Goal: Task Accomplishment & Management: Manage account settings

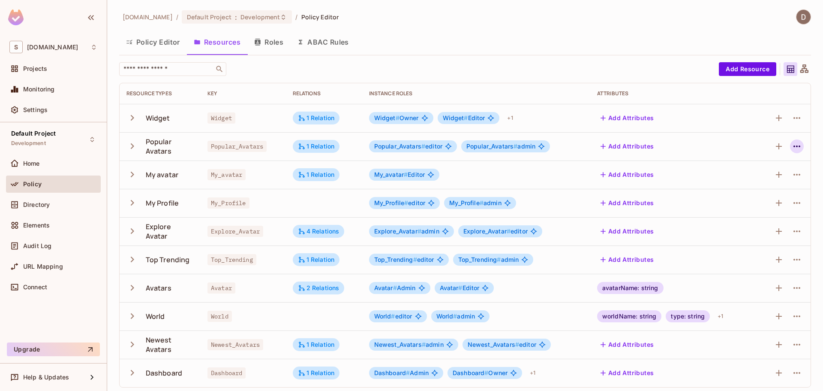
click at [792, 143] on icon "button" at bounding box center [797, 146] width 10 height 10
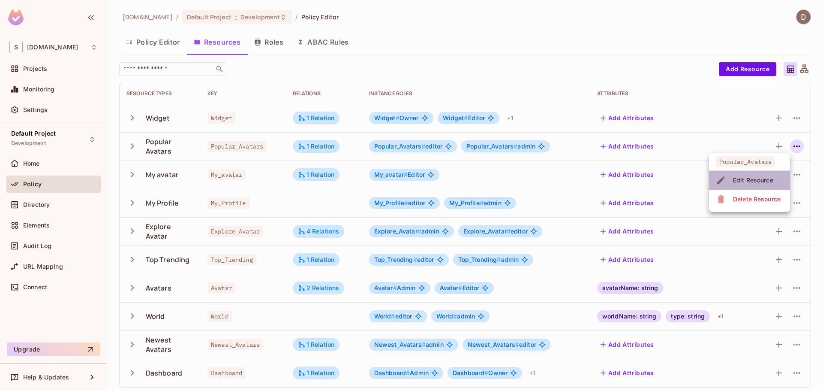
click at [754, 179] on div "Edit Resource" at bounding box center [753, 180] width 40 height 9
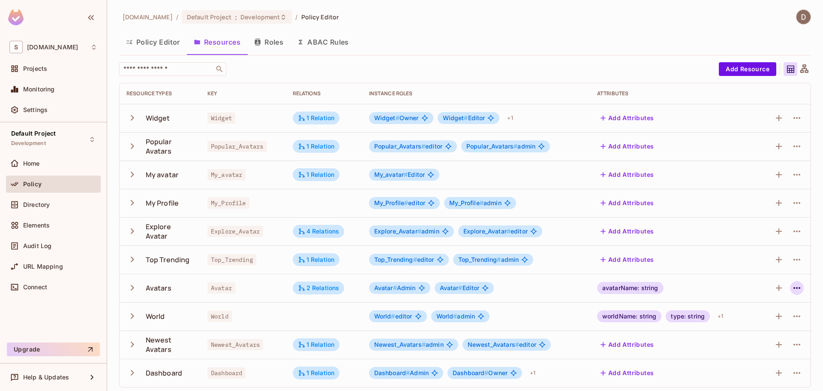
click at [794, 288] on icon "button" at bounding box center [797, 288] width 7 height 2
click at [772, 315] on span "Edit Resource" at bounding box center [753, 322] width 45 height 14
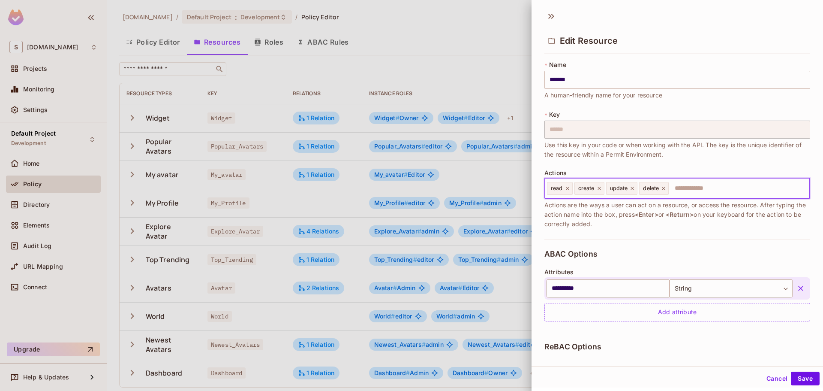
click at [709, 187] on input "text" at bounding box center [738, 188] width 137 height 17
click at [680, 188] on input "text" at bounding box center [738, 188] width 137 height 17
click at [581, 267] on div "**********" at bounding box center [678, 285] width 266 height 93
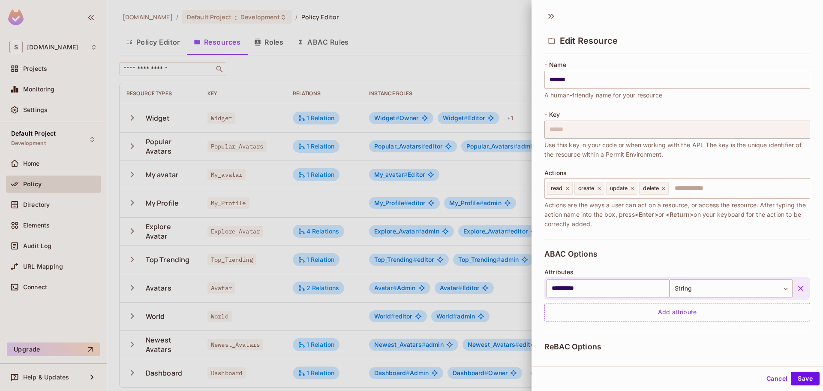
click at [769, 377] on button "Cancel" at bounding box center [777, 378] width 28 height 14
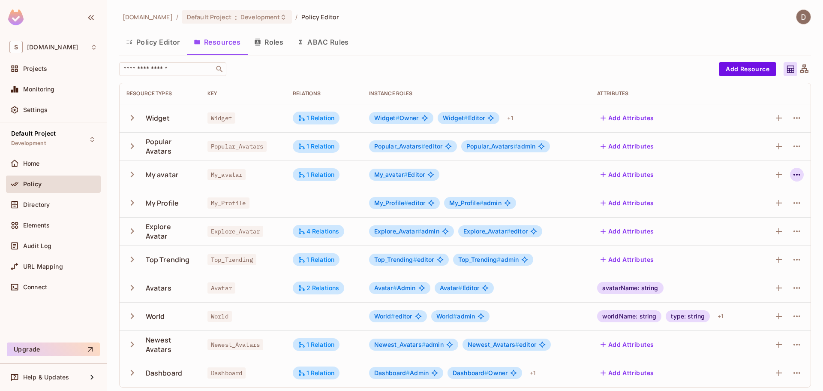
click at [790, 175] on button "button" at bounding box center [797, 175] width 14 height 14
click at [765, 205] on div "Edit Resource" at bounding box center [753, 208] width 40 height 9
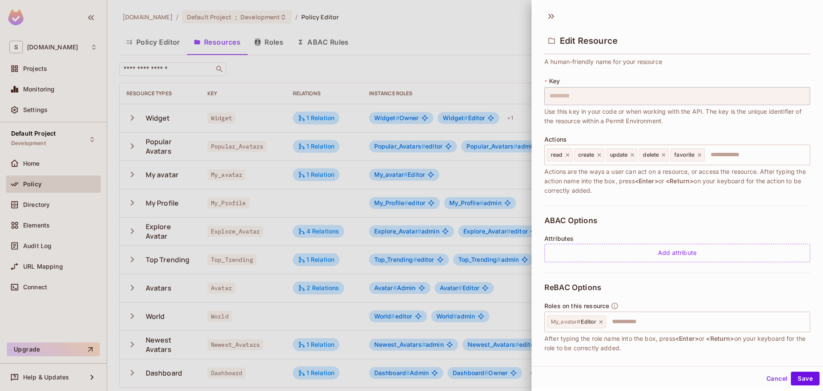
scroll to position [106, 0]
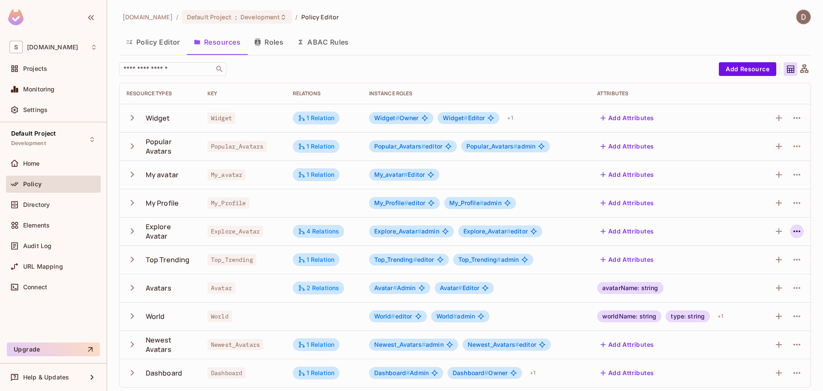
click at [792, 232] on icon "button" at bounding box center [797, 231] width 10 height 10
click at [764, 264] on div "Edit Resource" at bounding box center [753, 265] width 40 height 9
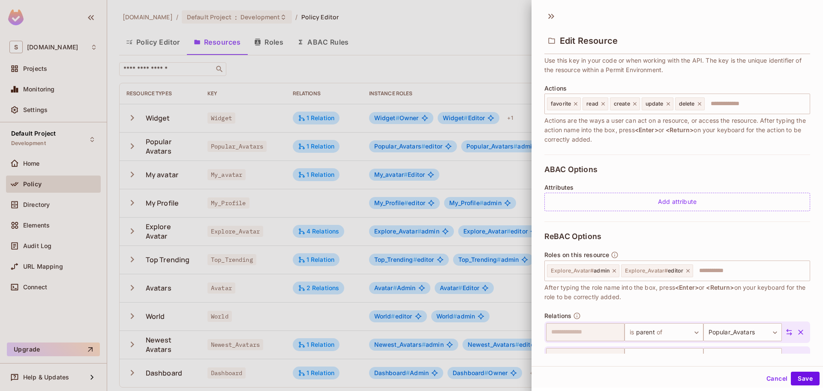
scroll to position [129, 0]
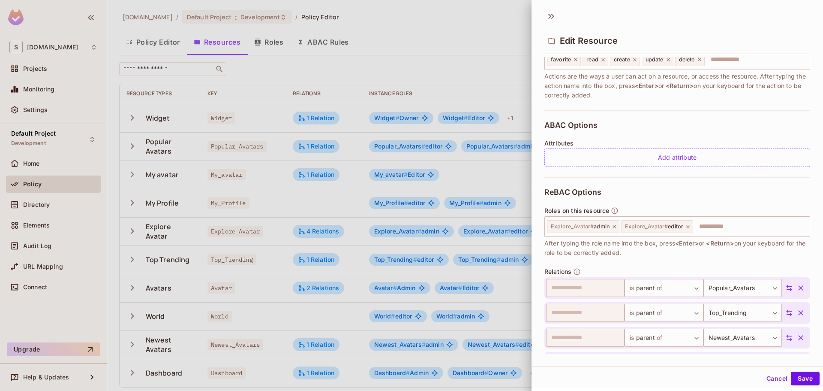
click at [400, 49] on div at bounding box center [411, 195] width 823 height 391
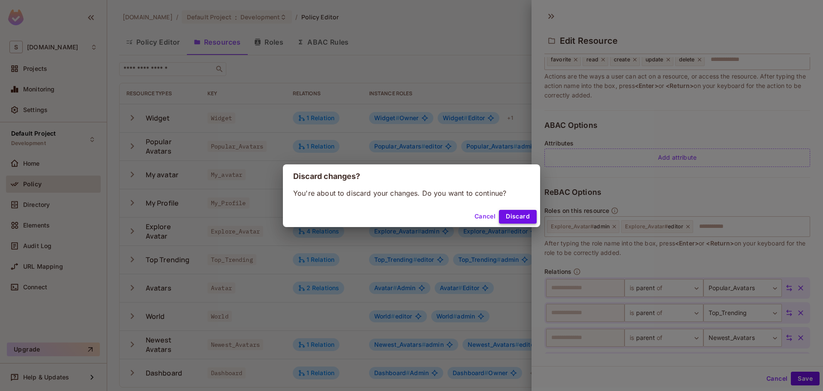
click at [511, 217] on button "Discard" at bounding box center [518, 217] width 38 height 14
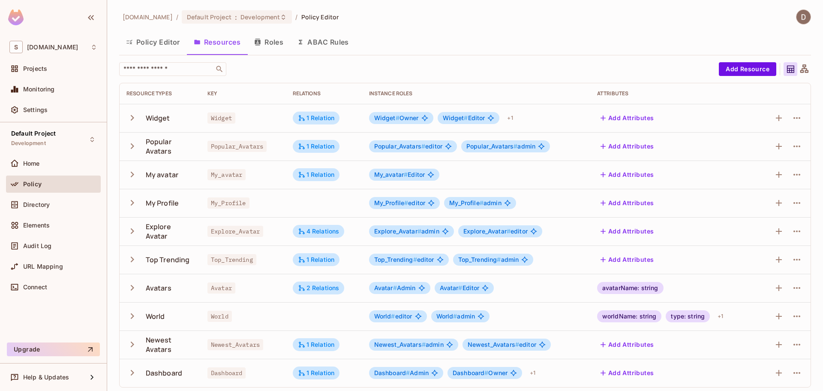
click at [274, 36] on button "Roles" at bounding box center [268, 41] width 43 height 21
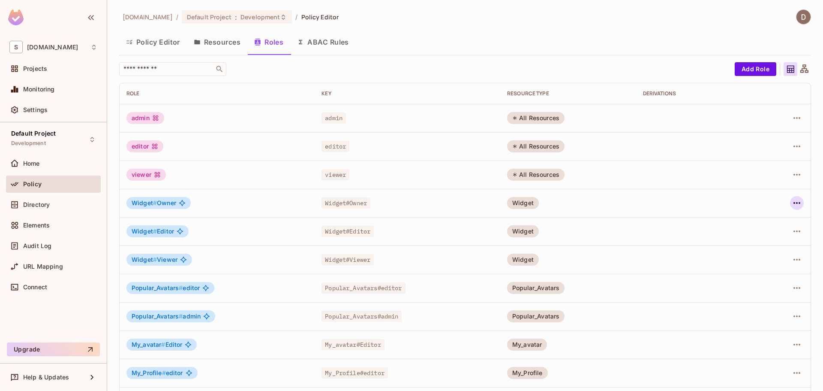
click at [794, 203] on icon "button" at bounding box center [797, 203] width 7 height 2
click at [763, 223] on div "Edit Role" at bounding box center [753, 222] width 26 height 9
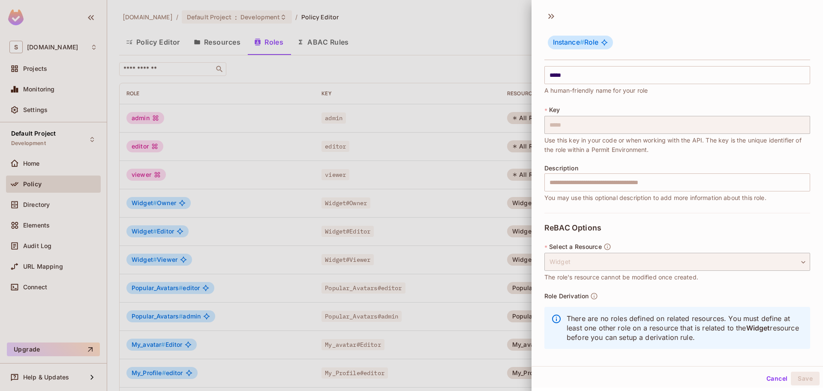
scroll to position [15, 0]
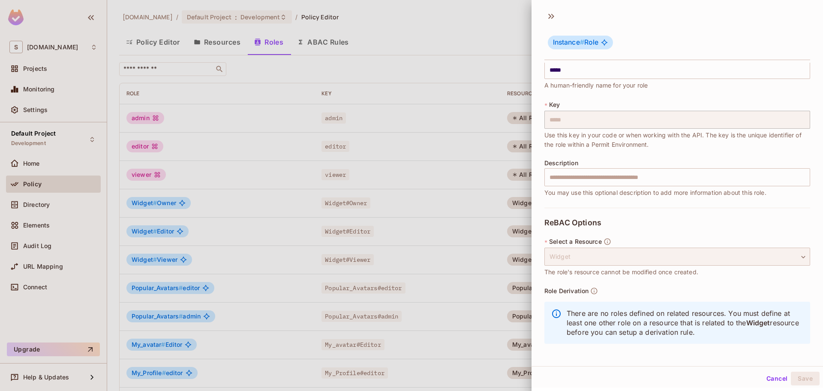
click at [627, 262] on div "Widget" at bounding box center [678, 256] width 266 height 18
click at [364, 161] on div at bounding box center [411, 195] width 823 height 391
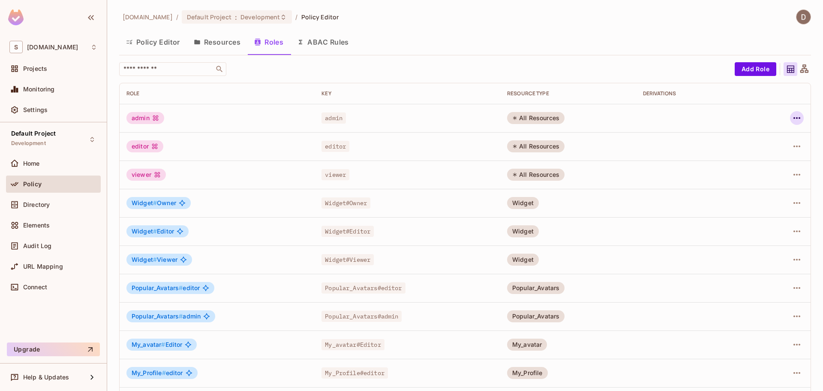
click at [792, 118] on icon "button" at bounding box center [797, 118] width 10 height 10
click at [757, 141] on div "Edit Role" at bounding box center [753, 137] width 26 height 9
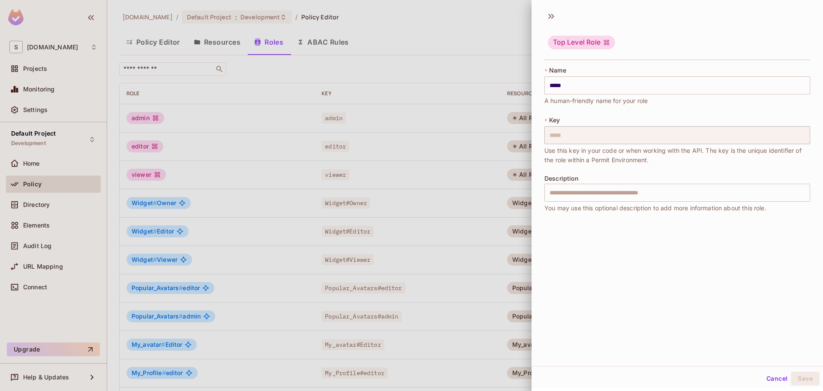
click at [769, 379] on button "Cancel" at bounding box center [777, 378] width 28 height 14
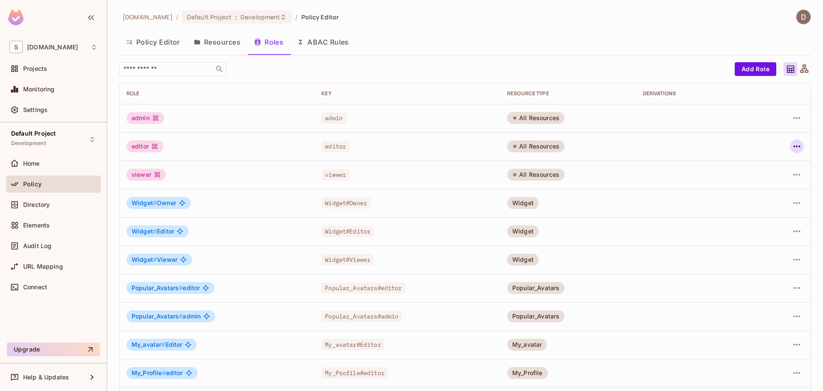
click at [792, 143] on icon "button" at bounding box center [797, 146] width 10 height 10
click at [766, 166] on span "Edit Role" at bounding box center [752, 166] width 31 height 14
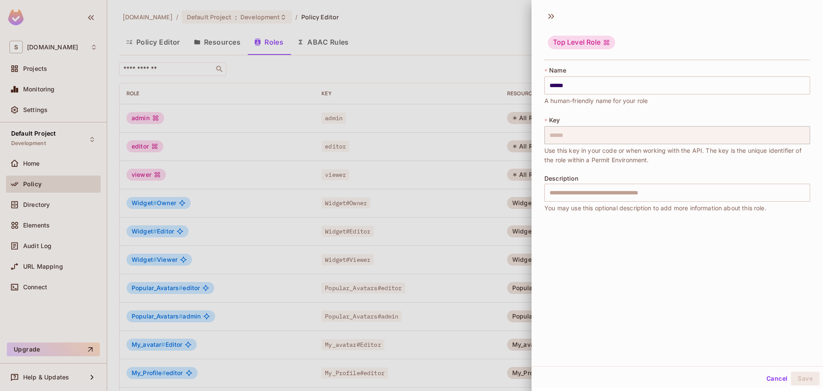
click at [759, 369] on div "Cancel Save" at bounding box center [678, 378] width 292 height 21
click at [765, 378] on button "Cancel" at bounding box center [777, 378] width 28 height 14
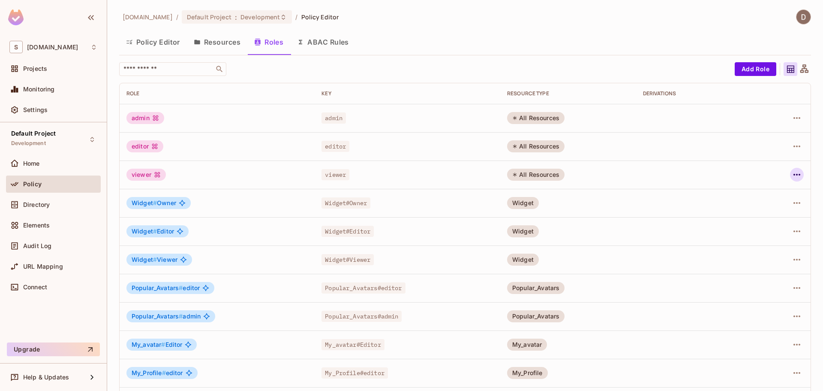
click at [792, 176] on icon "button" at bounding box center [797, 174] width 10 height 10
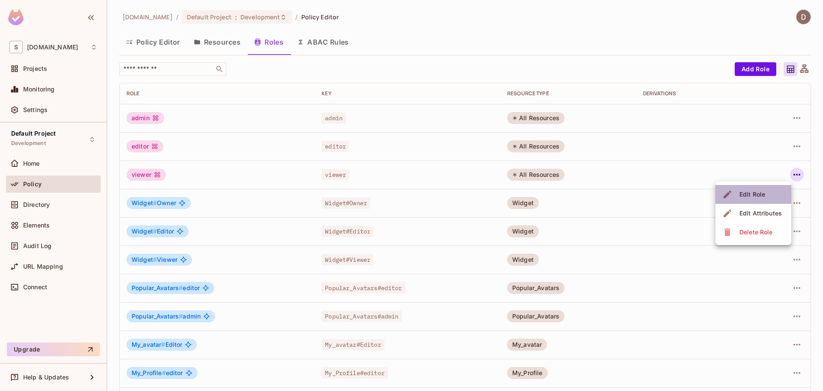
click at [771, 196] on li "Edit Role" at bounding box center [754, 194] width 76 height 19
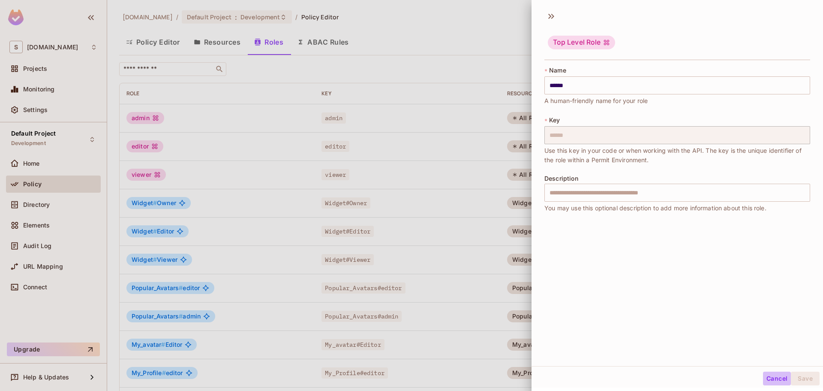
click at [773, 379] on button "Cancel" at bounding box center [777, 378] width 28 height 14
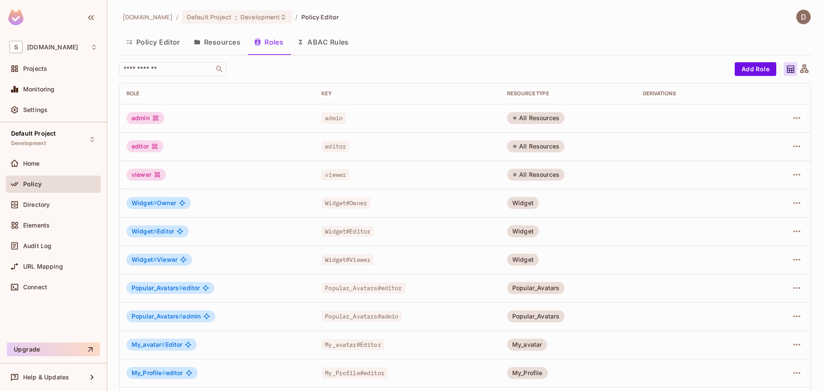
click at [787, 165] on td at bounding box center [785, 174] width 52 height 28
click at [787, 166] on td at bounding box center [785, 174] width 52 height 28
click at [792, 179] on icon "button" at bounding box center [797, 174] width 10 height 10
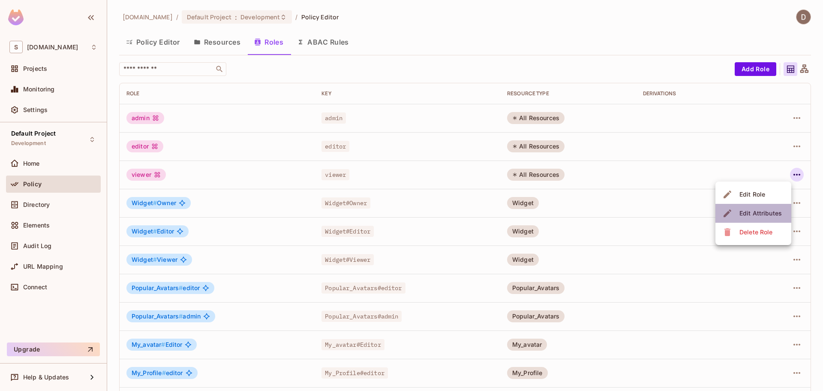
click at [772, 217] on span "Edit Attributes" at bounding box center [761, 213] width 48 height 14
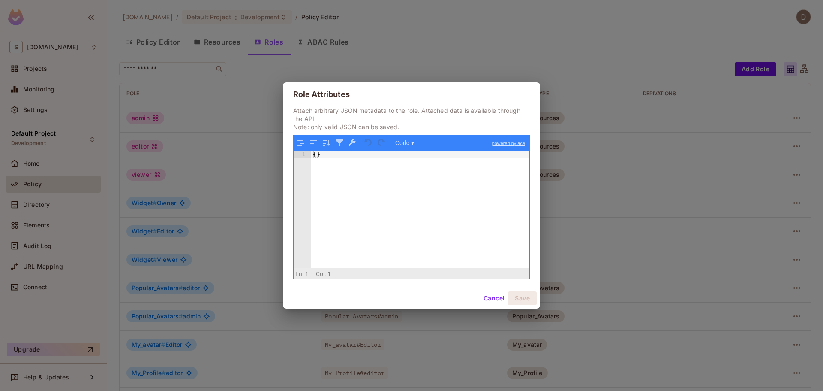
click at [495, 296] on button "Cancel" at bounding box center [494, 298] width 28 height 14
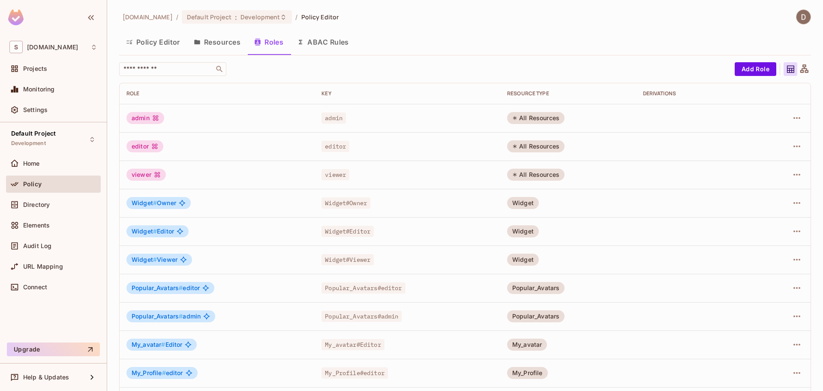
click at [781, 198] on div at bounding box center [785, 203] width 39 height 14
click at [792, 202] on icon "button" at bounding box center [797, 203] width 10 height 10
click at [747, 226] on div "Edit Role" at bounding box center [753, 222] width 26 height 9
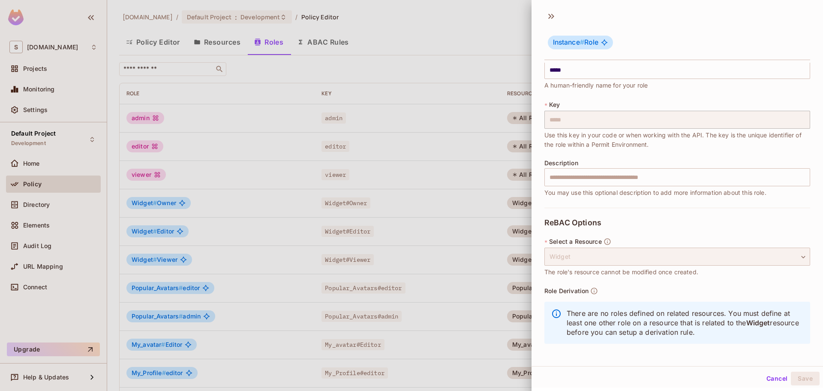
click at [563, 253] on div "Widget" at bounding box center [678, 256] width 266 height 18
click at [558, 315] on icon at bounding box center [557, 313] width 10 height 10
click at [778, 380] on button "Cancel" at bounding box center [777, 378] width 28 height 14
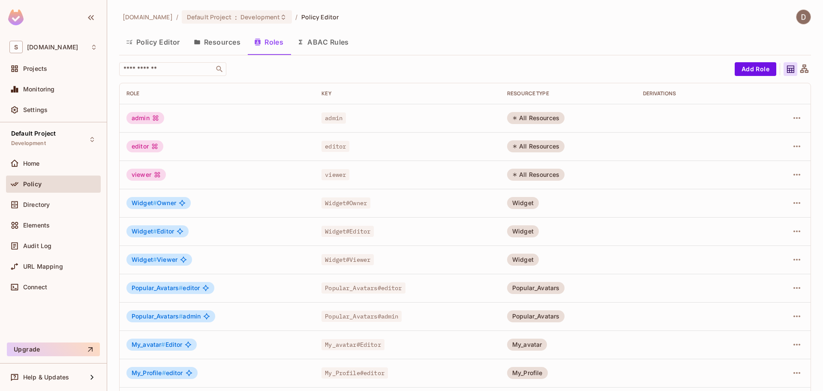
click at [222, 44] on button "Resources" at bounding box center [217, 41] width 60 height 21
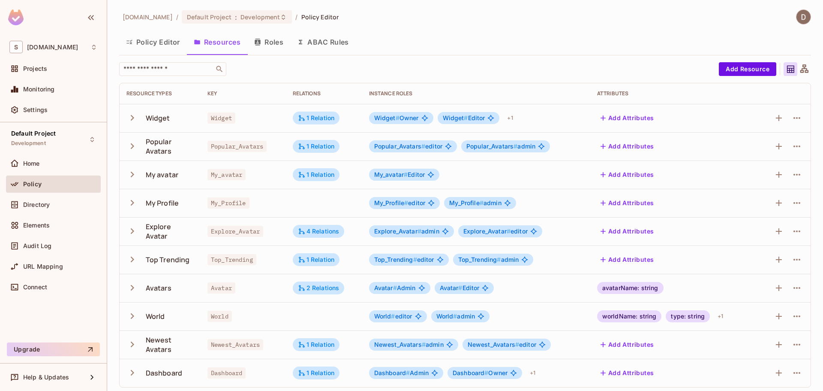
scroll to position [3, 0]
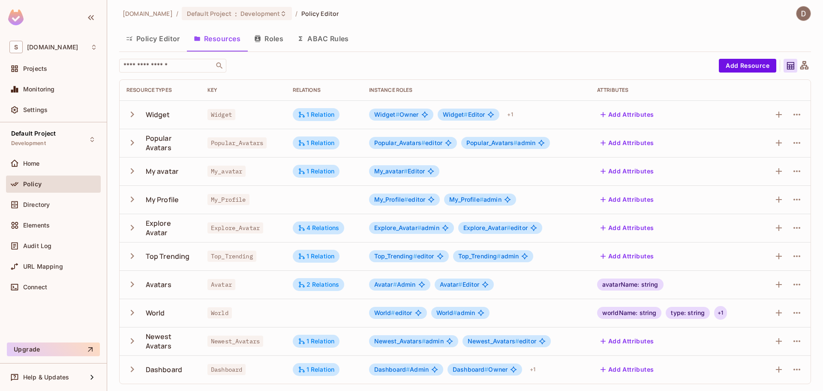
click at [715, 315] on div "+ 1" at bounding box center [721, 313] width 12 height 14
click at [715, 316] on div at bounding box center [411, 195] width 823 height 391
click at [715, 313] on div "+ 1" at bounding box center [721, 313] width 12 height 14
click at [713, 313] on div at bounding box center [411, 195] width 823 height 391
click at [646, 291] on td "avatarName: string" at bounding box center [674, 284] width 167 height 28
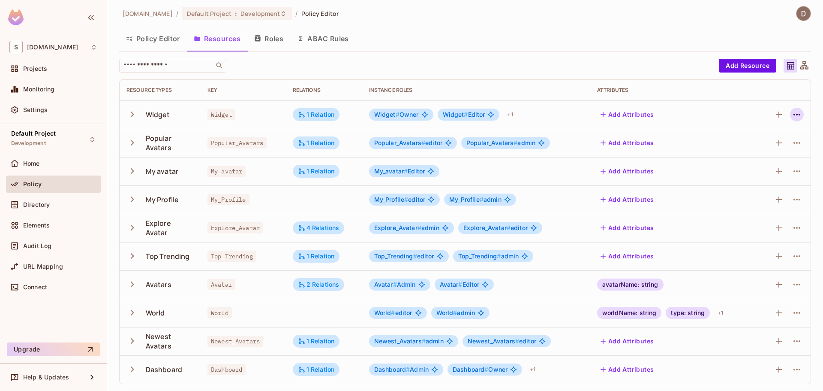
click at [795, 112] on icon "button" at bounding box center [797, 114] width 10 height 10
click at [751, 143] on span "Edit Resource" at bounding box center [753, 149] width 45 height 14
click at [279, 42] on button "Roles" at bounding box center [268, 38] width 43 height 21
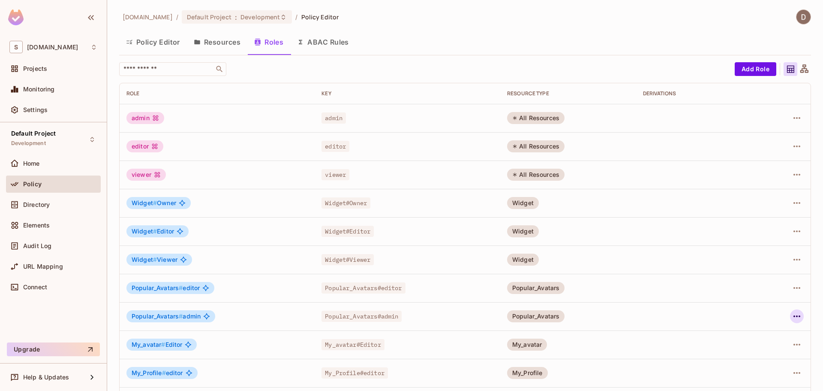
click at [792, 317] on icon "button" at bounding box center [797, 316] width 10 height 10
click at [750, 336] on div "Edit Role" at bounding box center [753, 333] width 26 height 9
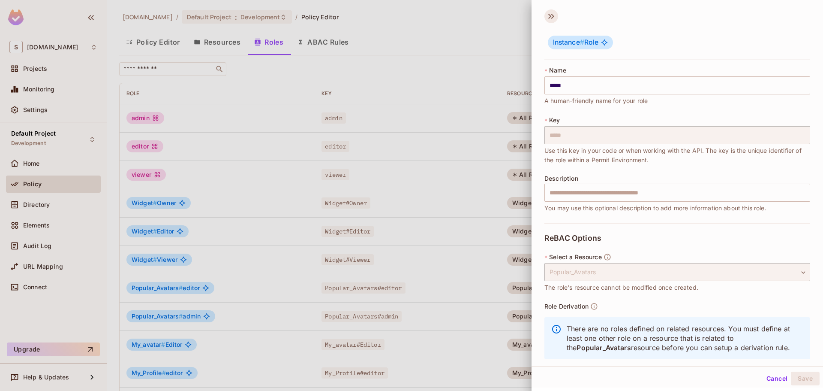
click at [550, 16] on icon at bounding box center [552, 16] width 14 height 14
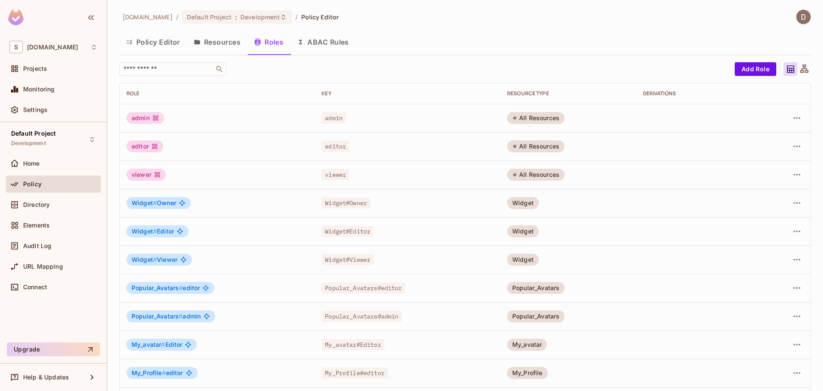
click at [791, 165] on td at bounding box center [785, 174] width 52 height 28
click at [792, 171] on icon "button" at bounding box center [797, 174] width 10 height 10
click at [778, 189] on li "Edit Role" at bounding box center [754, 194] width 76 height 19
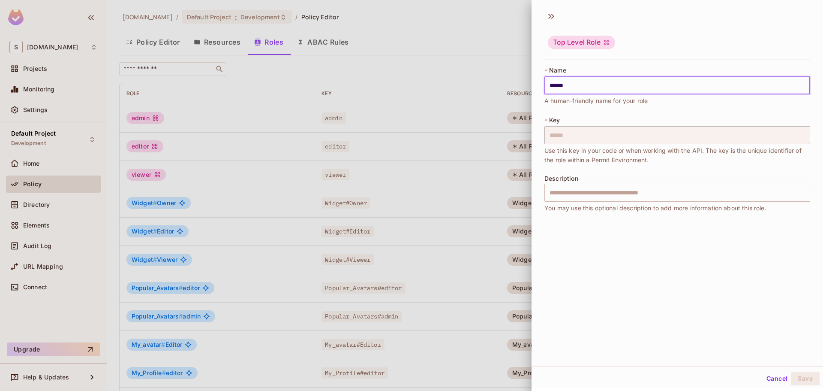
click at [561, 82] on input "******" at bounding box center [678, 85] width 266 height 18
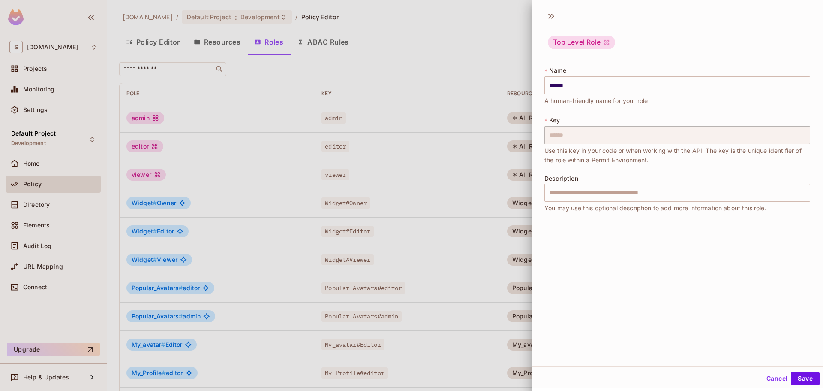
click at [496, 159] on div at bounding box center [411, 195] width 823 height 391
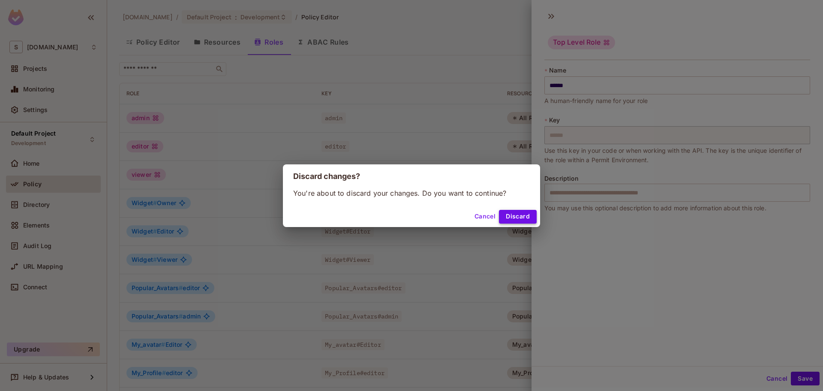
click at [519, 219] on button "Discard" at bounding box center [518, 217] width 38 height 14
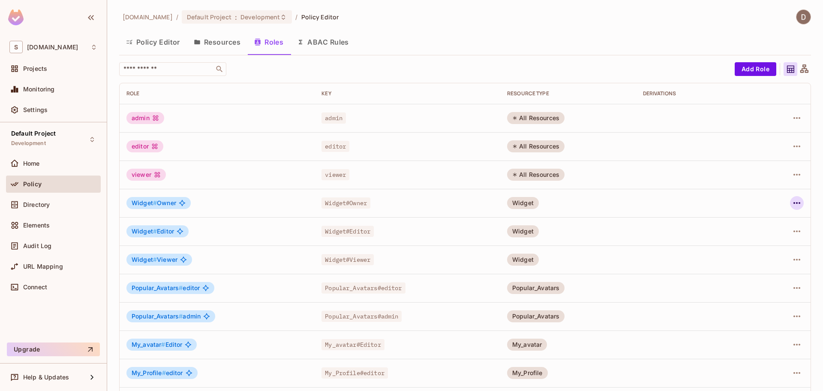
click at [794, 203] on icon "button" at bounding box center [797, 203] width 7 height 2
click at [775, 220] on li "Edit Role" at bounding box center [754, 222] width 76 height 19
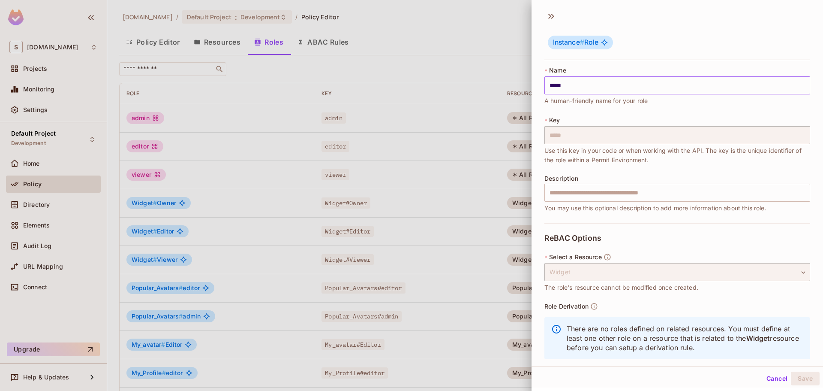
click at [562, 89] on input "*****" at bounding box center [678, 85] width 266 height 18
click at [554, 21] on icon at bounding box center [552, 16] width 14 height 14
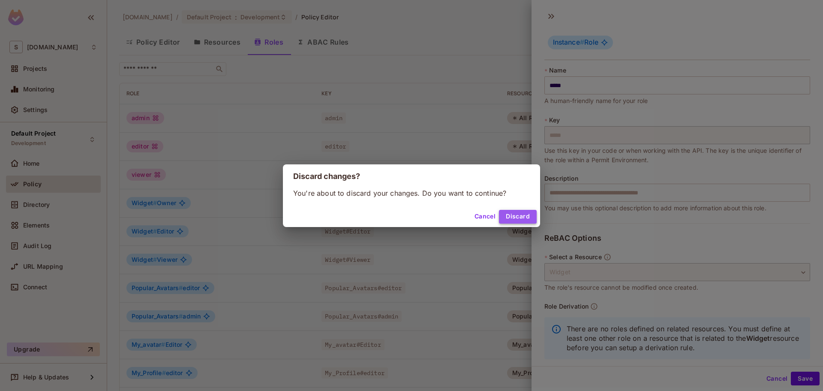
click at [519, 216] on button "Discard" at bounding box center [518, 217] width 38 height 14
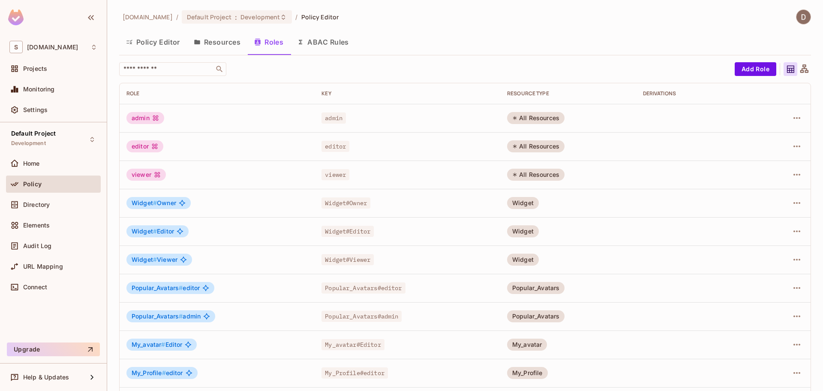
click at [552, 205] on td "Widget" at bounding box center [568, 203] width 136 height 28
click at [224, 45] on button "Resources" at bounding box center [217, 41] width 60 height 21
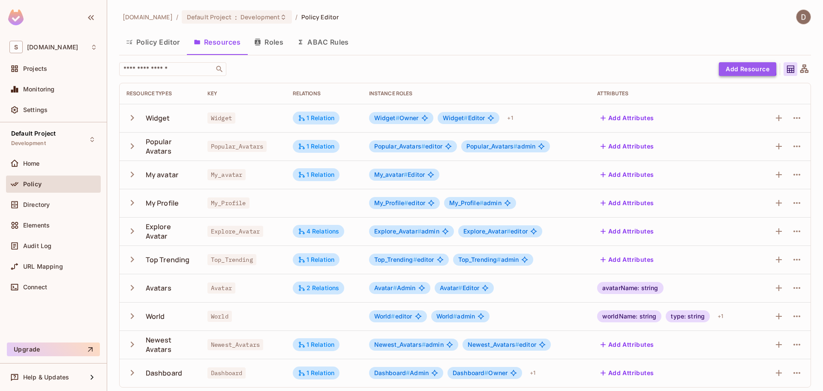
click at [730, 66] on button "Add Resource" at bounding box center [747, 69] width 57 height 14
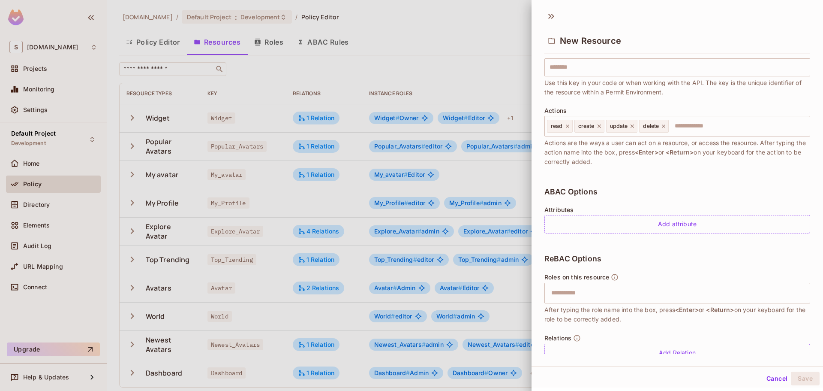
scroll to position [81, 0]
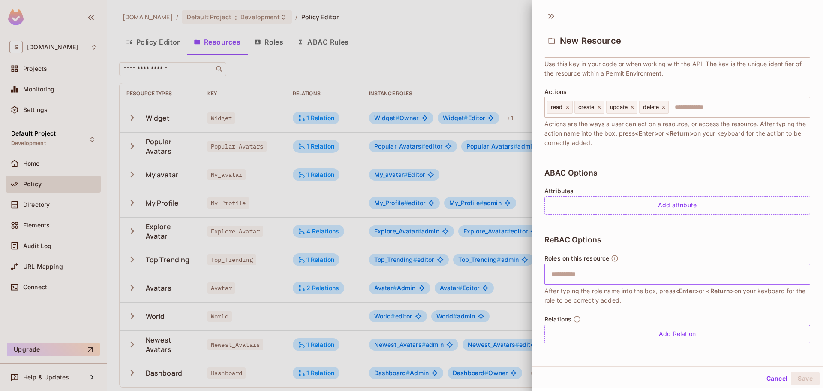
click at [588, 277] on input "text" at bounding box center [676, 273] width 260 height 17
click at [778, 377] on button "Cancel" at bounding box center [777, 378] width 28 height 14
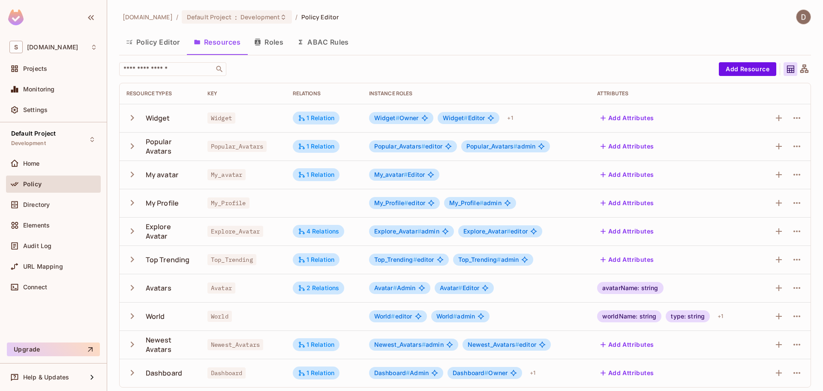
click at [283, 45] on button "Roles" at bounding box center [268, 41] width 43 height 21
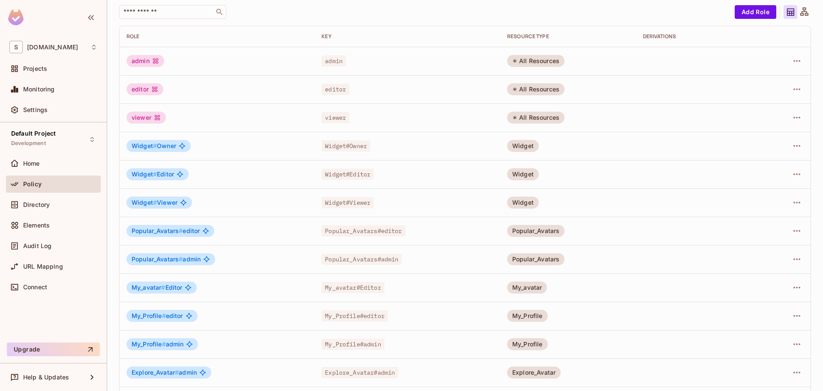
scroll to position [129, 0]
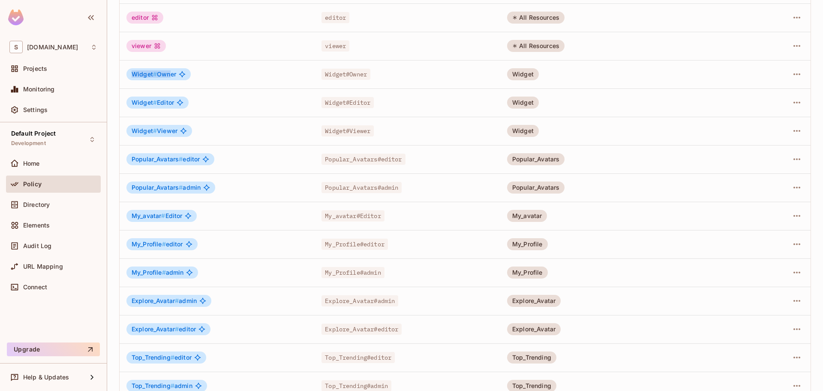
drag, startPoint x: 130, startPoint y: 75, endPoint x: 172, endPoint y: 76, distance: 42.9
click at [172, 74] on div "Widget # Owner" at bounding box center [159, 74] width 64 height 12
click at [171, 93] on td "Widget # Editor" at bounding box center [217, 102] width 195 height 28
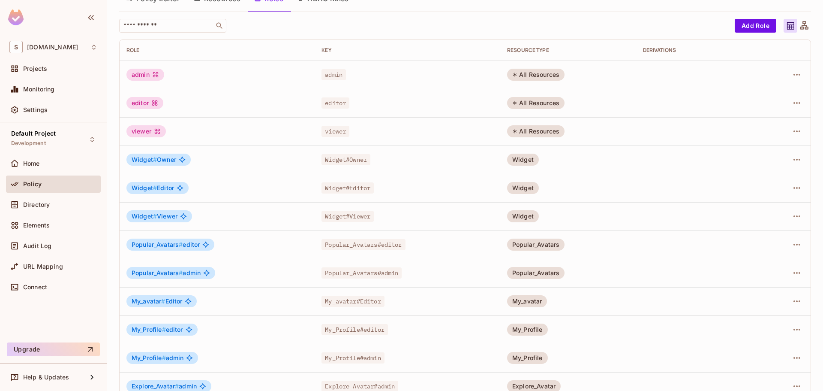
scroll to position [43, 0]
click at [792, 160] on icon "button" at bounding box center [797, 160] width 10 height 10
click at [754, 181] on div "Edit Role" at bounding box center [753, 179] width 26 height 9
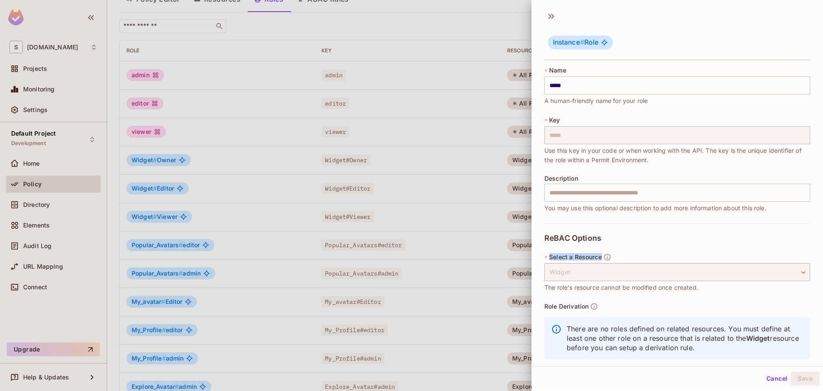
drag, startPoint x: 549, startPoint y: 256, endPoint x: 604, endPoint y: 252, distance: 55.0
click at [604, 252] on div "ReBAC Options * Select a Resource Widget ****** ​ The role's resource cannot be…" at bounding box center [678, 298] width 266 height 151
click at [582, 255] on span "Select a Resource" at bounding box center [575, 256] width 53 height 7
click at [563, 274] on div "Widget" at bounding box center [678, 272] width 266 height 18
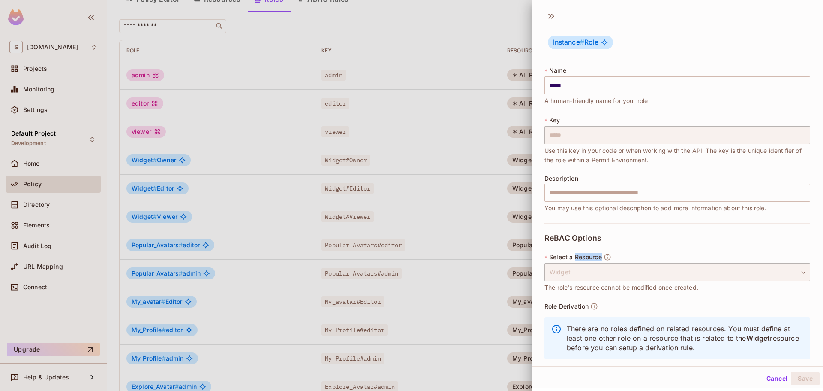
click at [589, 259] on span "Select a Resource" at bounding box center [575, 256] width 53 height 7
drag, startPoint x: 570, startPoint y: 270, endPoint x: 548, endPoint y: 277, distance: 22.9
click at [569, 270] on div "Widget" at bounding box center [678, 272] width 266 height 18
drag, startPoint x: 550, startPoint y: 258, endPoint x: 594, endPoint y: 256, distance: 43.8
click at [594, 256] on span "Select a Resource" at bounding box center [575, 256] width 53 height 7
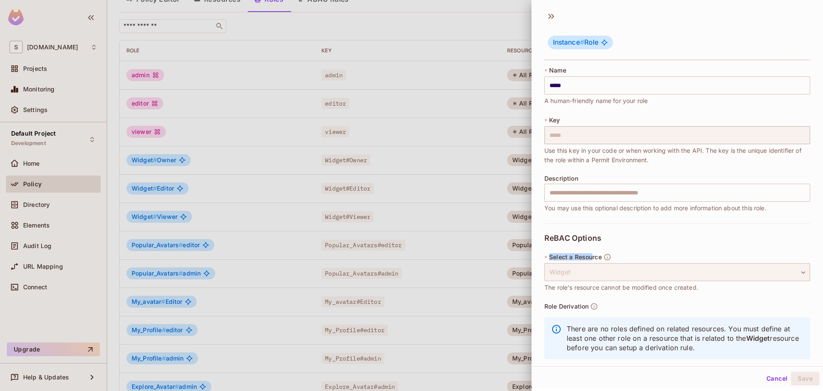
click at [580, 267] on div "Widget" at bounding box center [678, 272] width 266 height 18
click at [600, 257] on span "Select a Resource" at bounding box center [575, 256] width 53 height 7
click at [301, 112] on div at bounding box center [411, 195] width 823 height 391
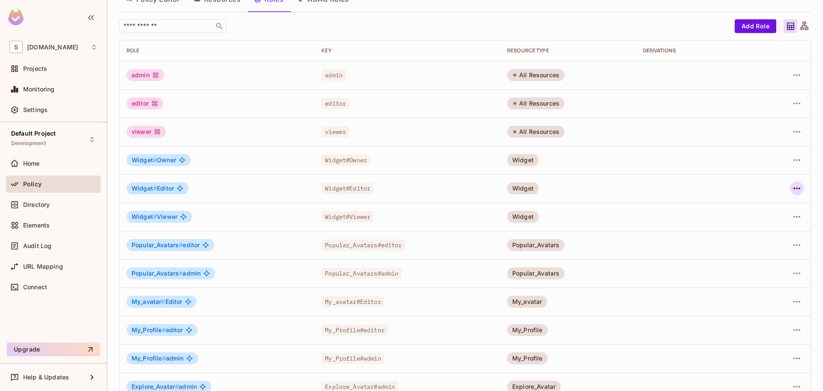
click at [794, 188] on icon "button" at bounding box center [797, 188] width 7 height 2
click at [768, 207] on span "Edit Role" at bounding box center [752, 208] width 31 height 14
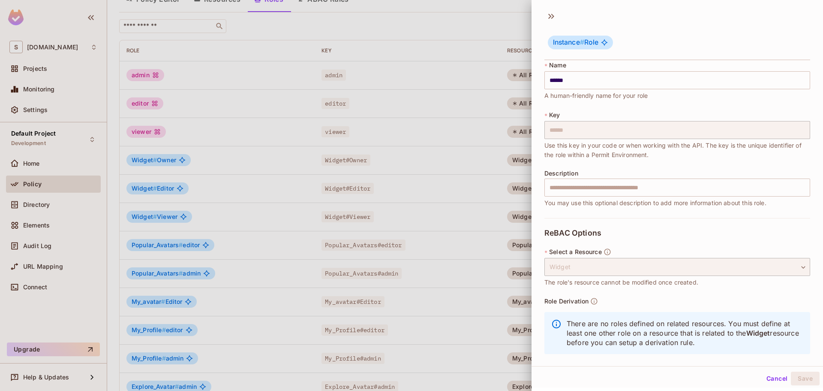
scroll to position [0, 0]
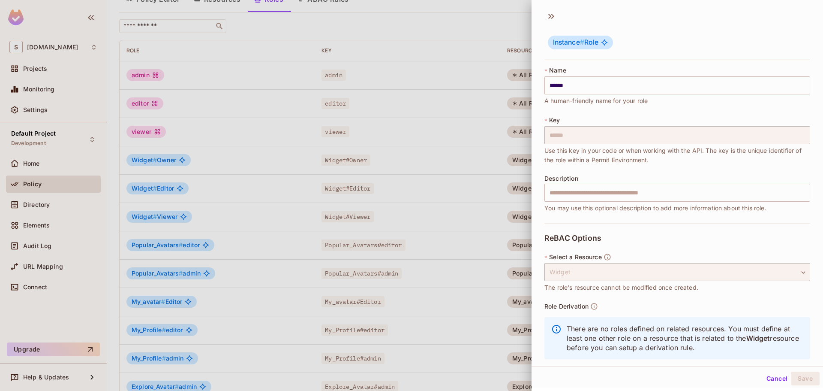
drag, startPoint x: 222, startPoint y: 140, endPoint x: 220, endPoint y: 145, distance: 4.9
click at [222, 140] on div at bounding box center [411, 195] width 823 height 391
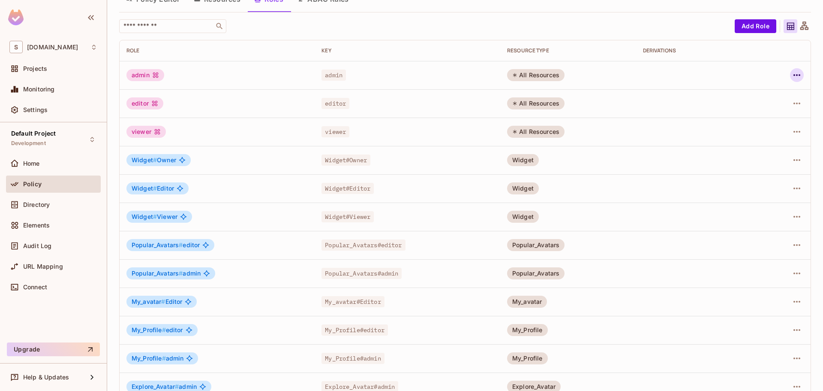
click at [792, 77] on icon "button" at bounding box center [797, 75] width 10 height 10
click at [771, 97] on li "Edit Role" at bounding box center [754, 94] width 76 height 19
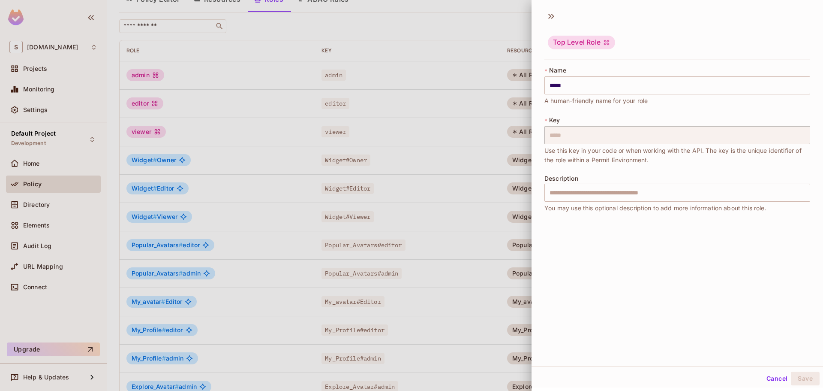
click at [516, 196] on div at bounding box center [411, 195] width 823 height 391
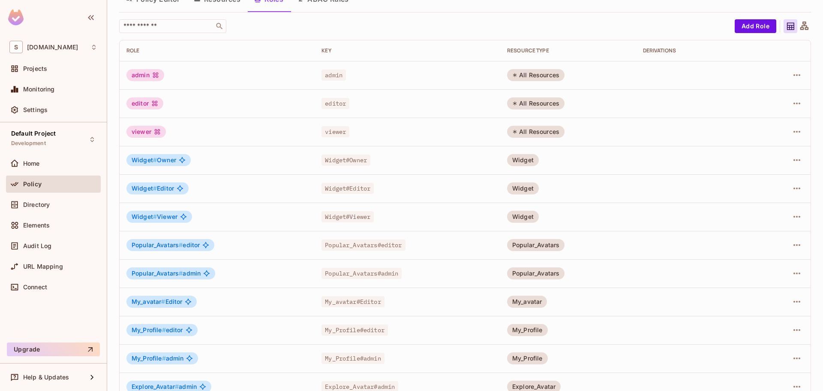
click at [784, 158] on div at bounding box center [785, 160] width 39 height 14
click at [792, 159] on icon "button" at bounding box center [797, 160] width 10 height 10
click at [756, 181] on div "Edit Role" at bounding box center [753, 179] width 26 height 9
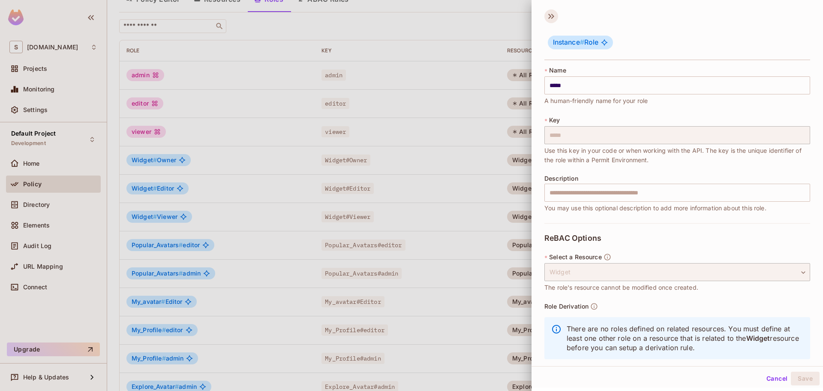
click at [549, 11] on icon at bounding box center [552, 16] width 14 height 14
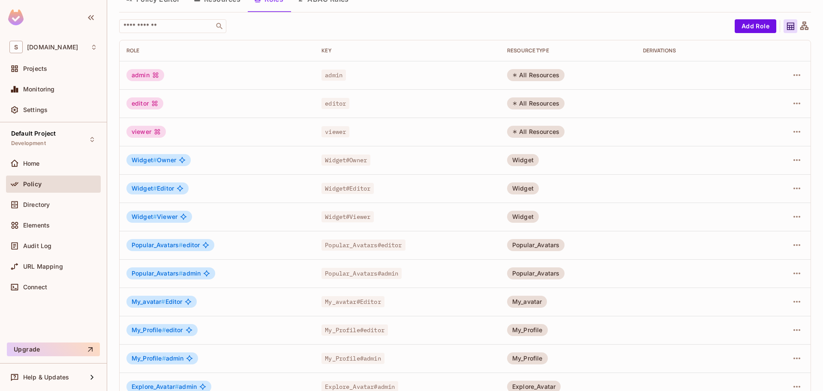
click at [575, 44] on th "RESOURCE TYPE" at bounding box center [568, 50] width 136 height 21
click at [794, 73] on icon "button" at bounding box center [797, 75] width 10 height 10
click at [791, 72] on div at bounding box center [411, 195] width 823 height 391
click at [793, 112] on td at bounding box center [785, 103] width 52 height 28
click at [793, 106] on icon "button" at bounding box center [797, 103] width 10 height 10
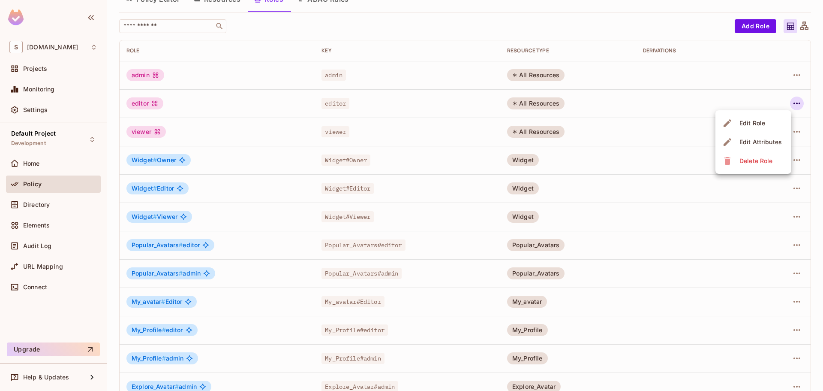
click at [793, 106] on div at bounding box center [411, 195] width 823 height 391
click at [801, 29] on icon at bounding box center [805, 25] width 8 height 8
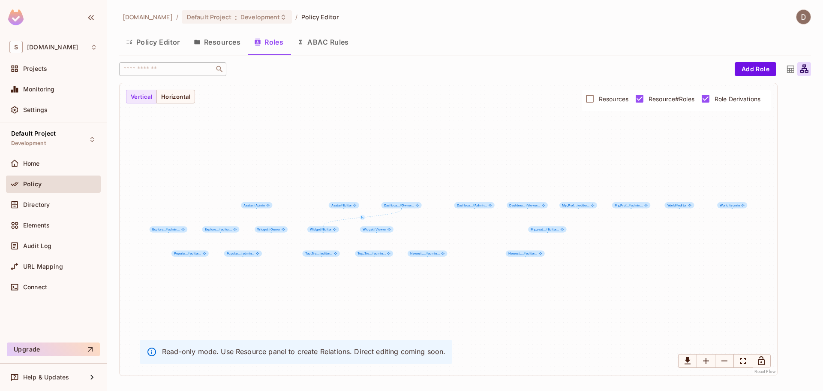
click at [790, 66] on icon at bounding box center [790, 69] width 7 height 7
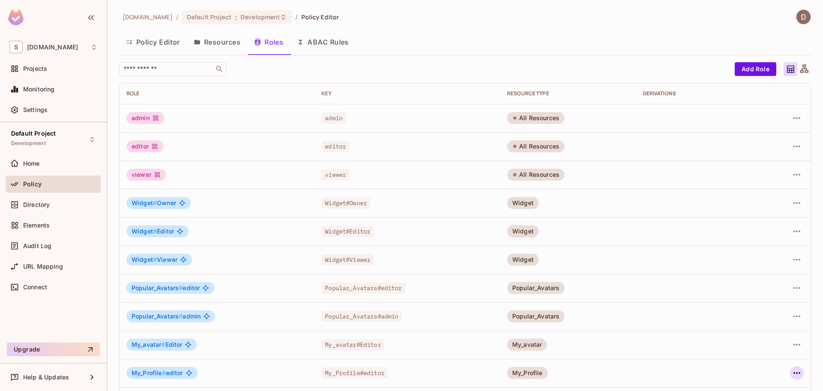
click at [797, 373] on button "button" at bounding box center [797, 373] width 14 height 14
click at [643, 343] on div at bounding box center [411, 195] width 823 height 391
